Goal: Find specific page/section: Find specific page/section

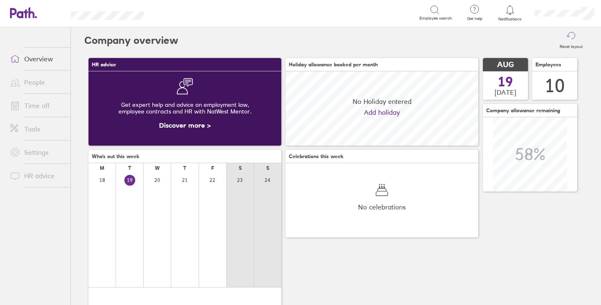
scroll to position [74, 193]
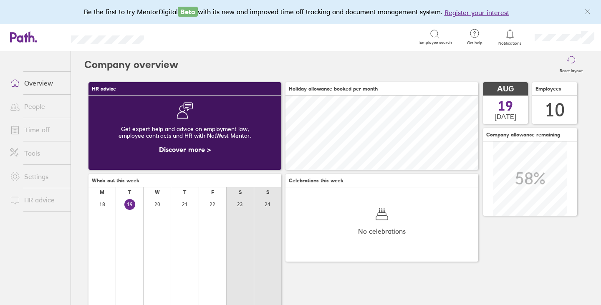
click at [35, 135] on link "Time off" at bounding box center [36, 129] width 67 height 17
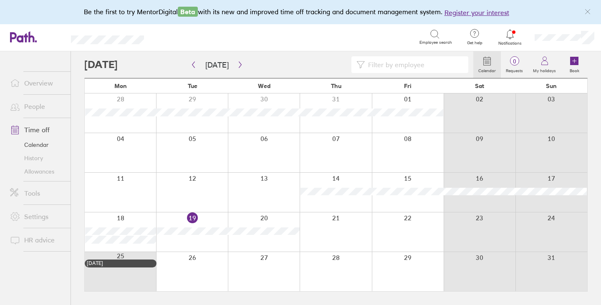
click at [43, 176] on link "Allowances" at bounding box center [36, 171] width 67 height 13
